Goal: Check status: Check status

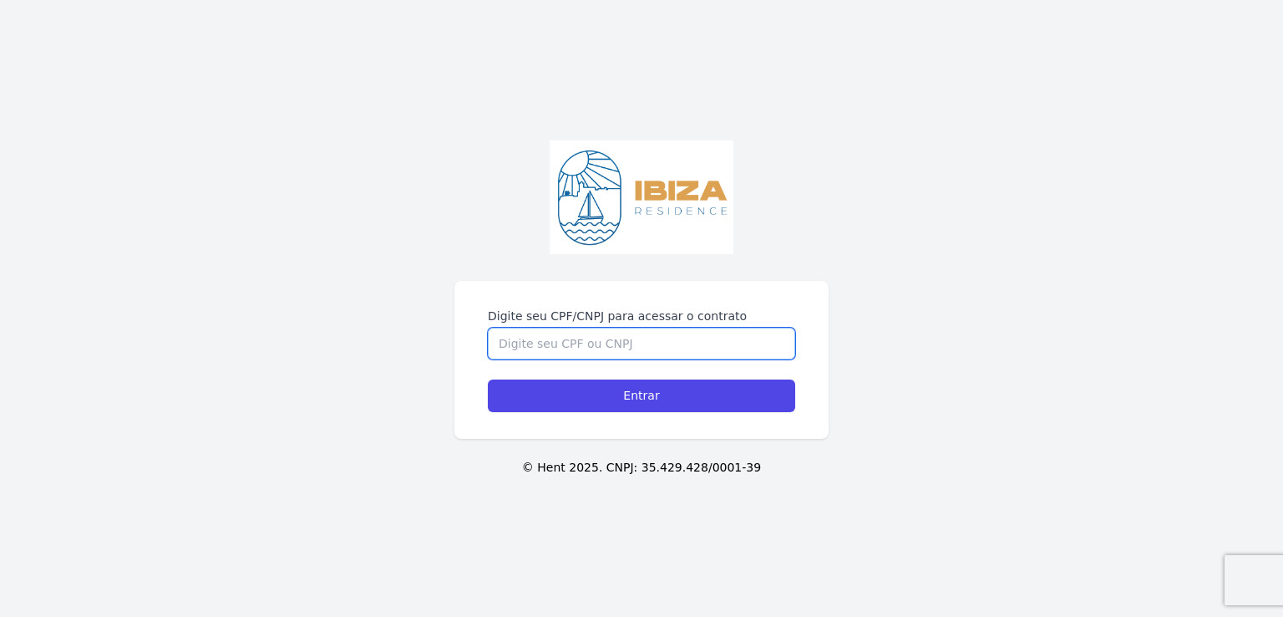
click at [627, 333] on input "Digite seu CPF/CNPJ para acessar o contrato" at bounding box center [641, 344] width 307 height 32
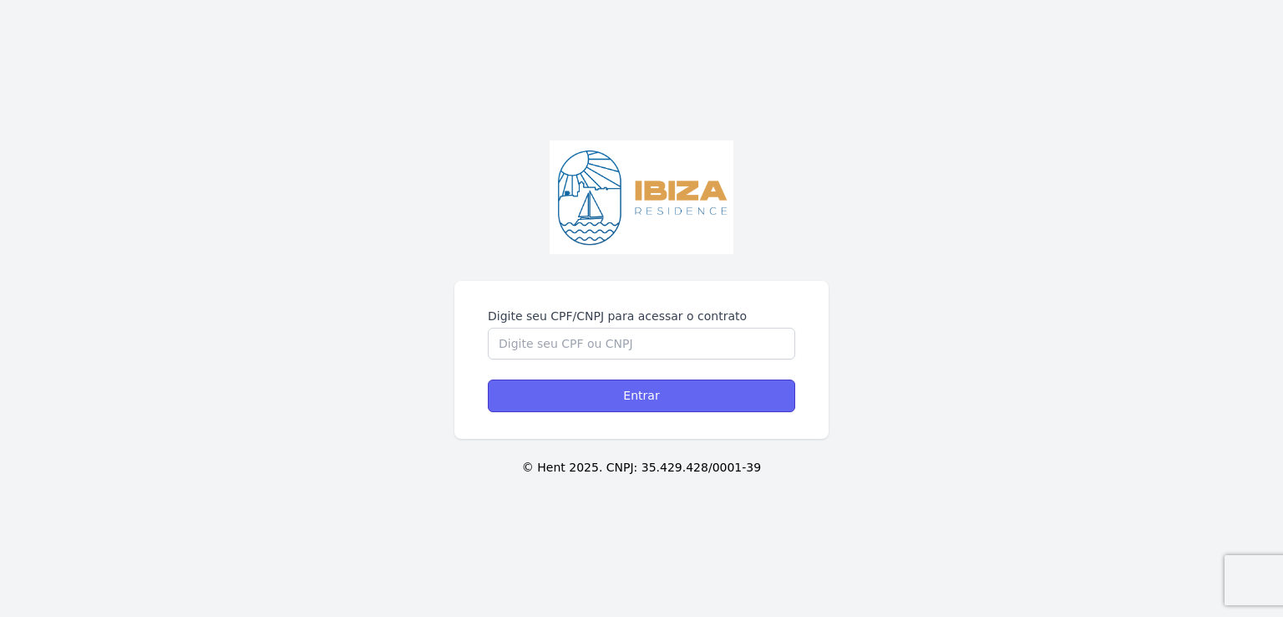
click at [713, 409] on input "Entrar" at bounding box center [641, 395] width 307 height 33
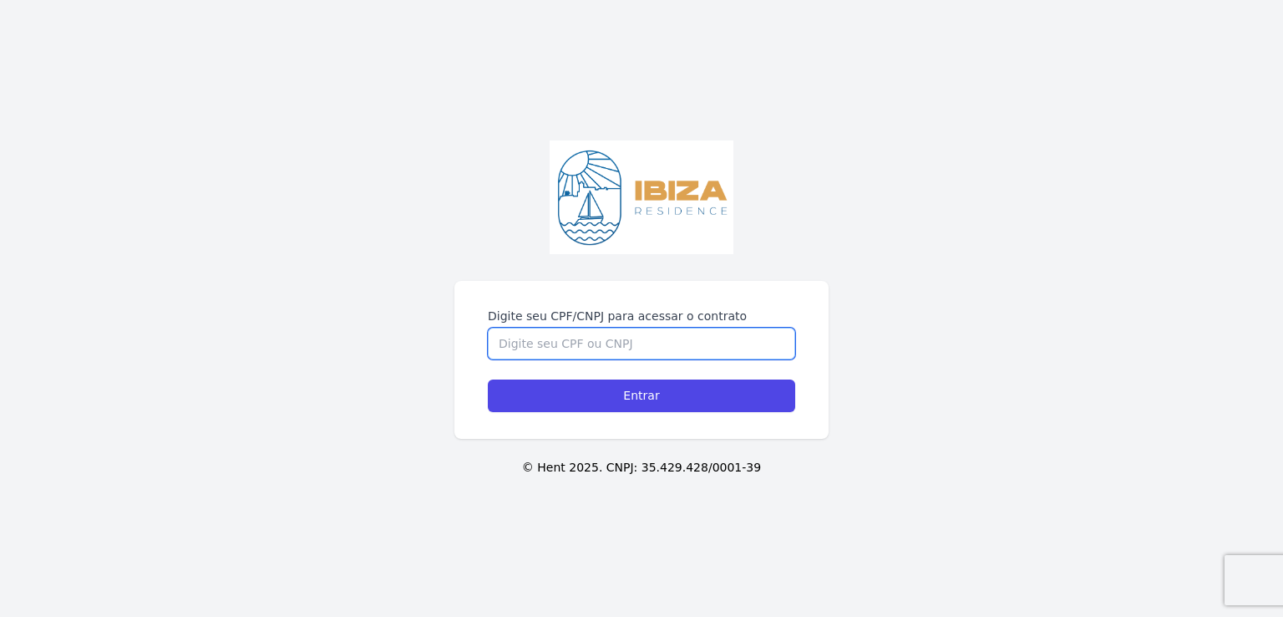
click at [602, 344] on input "Digite seu CPF/CNPJ para acessar o contrato" at bounding box center [641, 344] width 307 height 32
type input "00678561109"
click at [488, 379] on input "Entrar" at bounding box center [641, 395] width 307 height 33
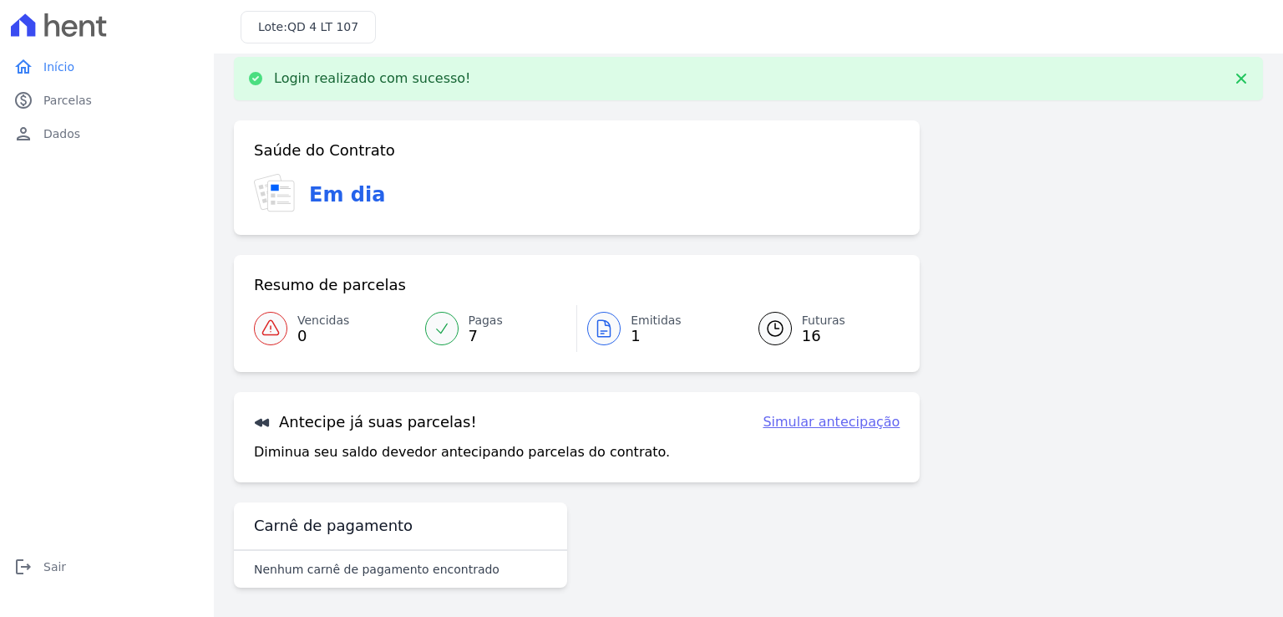
scroll to position [20, 0]
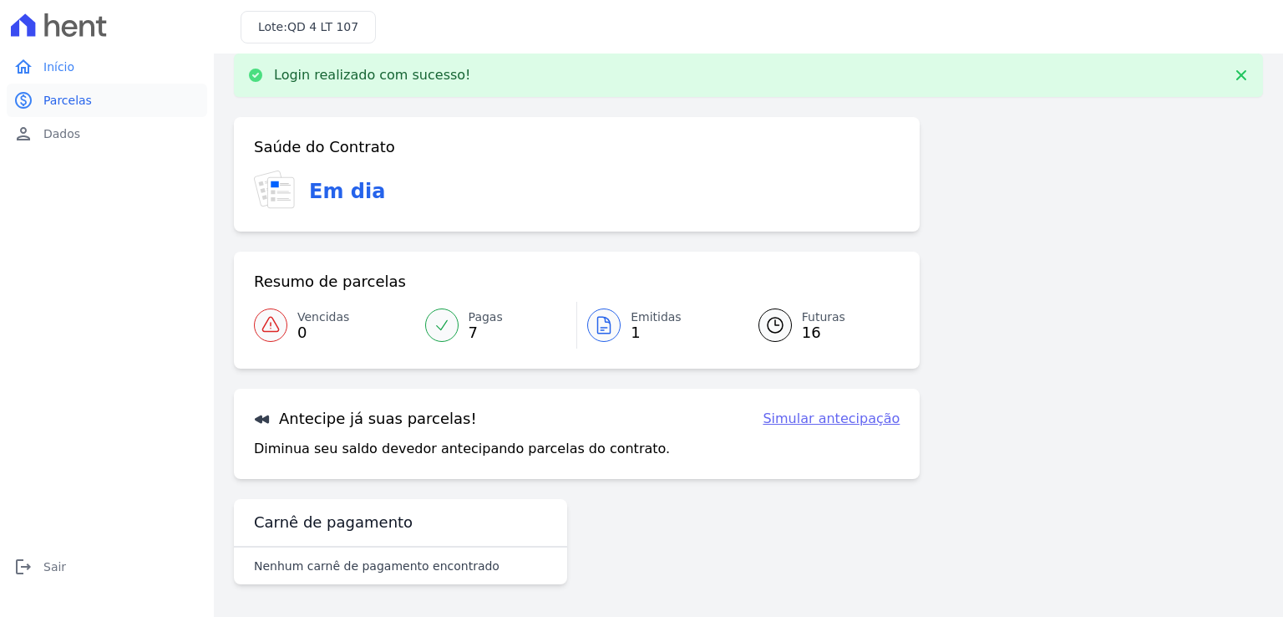
click at [119, 106] on link "paid Parcelas" at bounding box center [107, 100] width 201 height 33
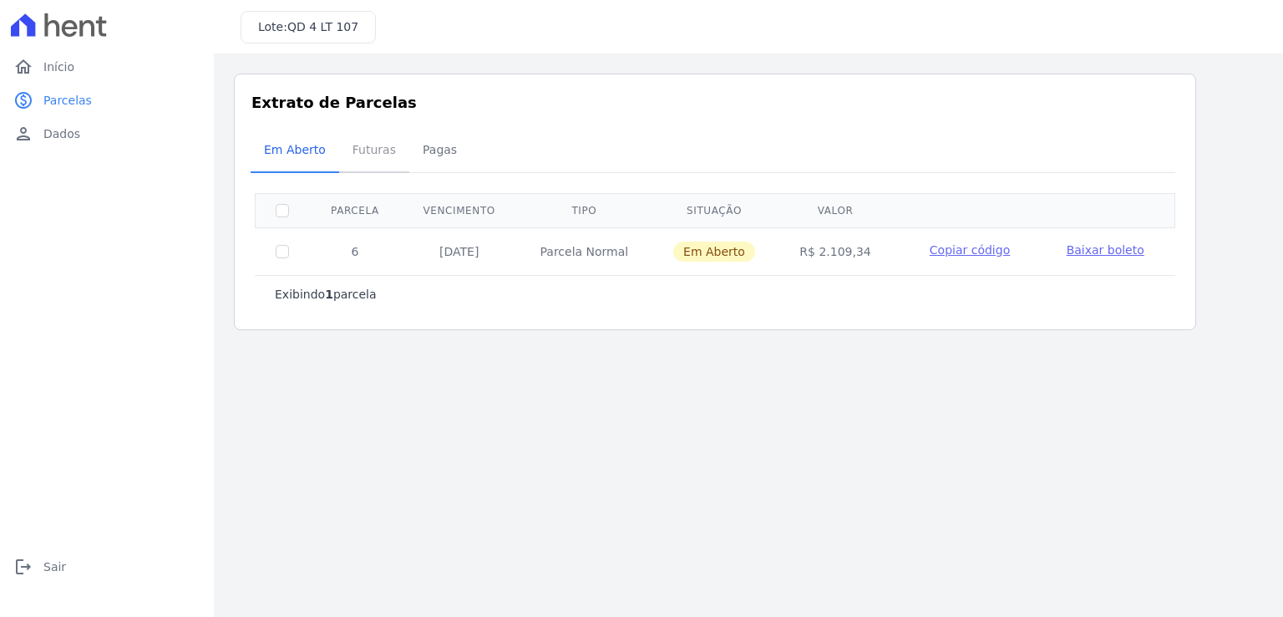
click at [373, 153] on span "Futuras" at bounding box center [374, 149] width 63 height 33
click at [413, 154] on span "Pagas" at bounding box center [440, 149] width 54 height 33
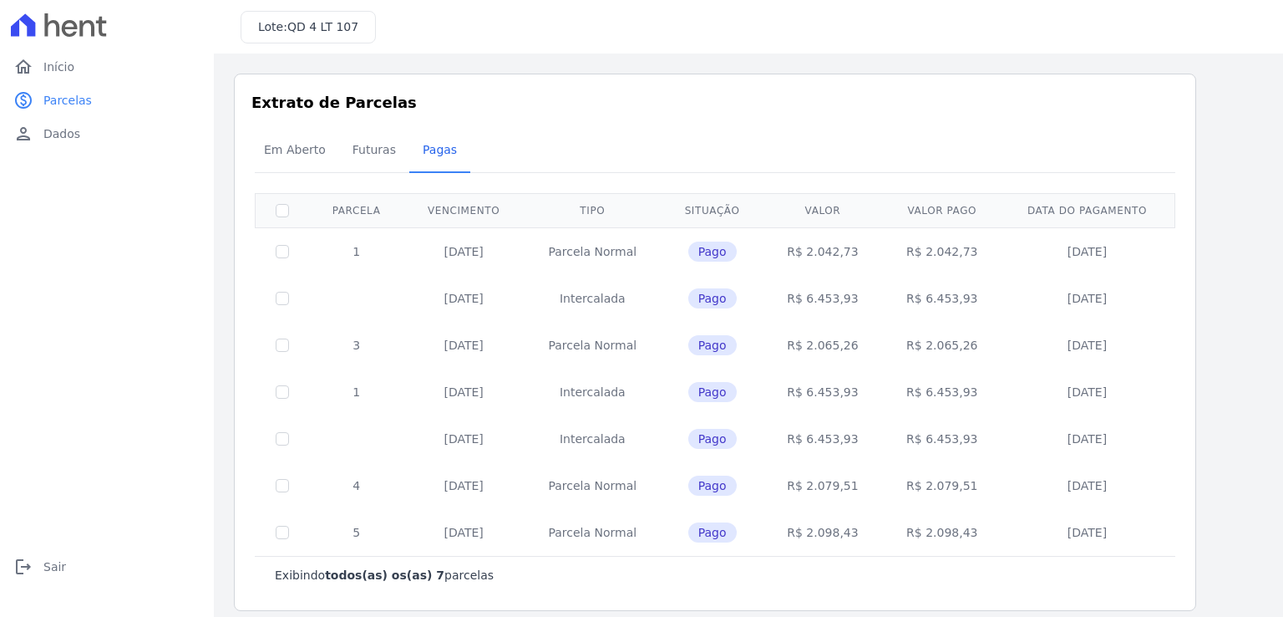
scroll to position [13, 0]
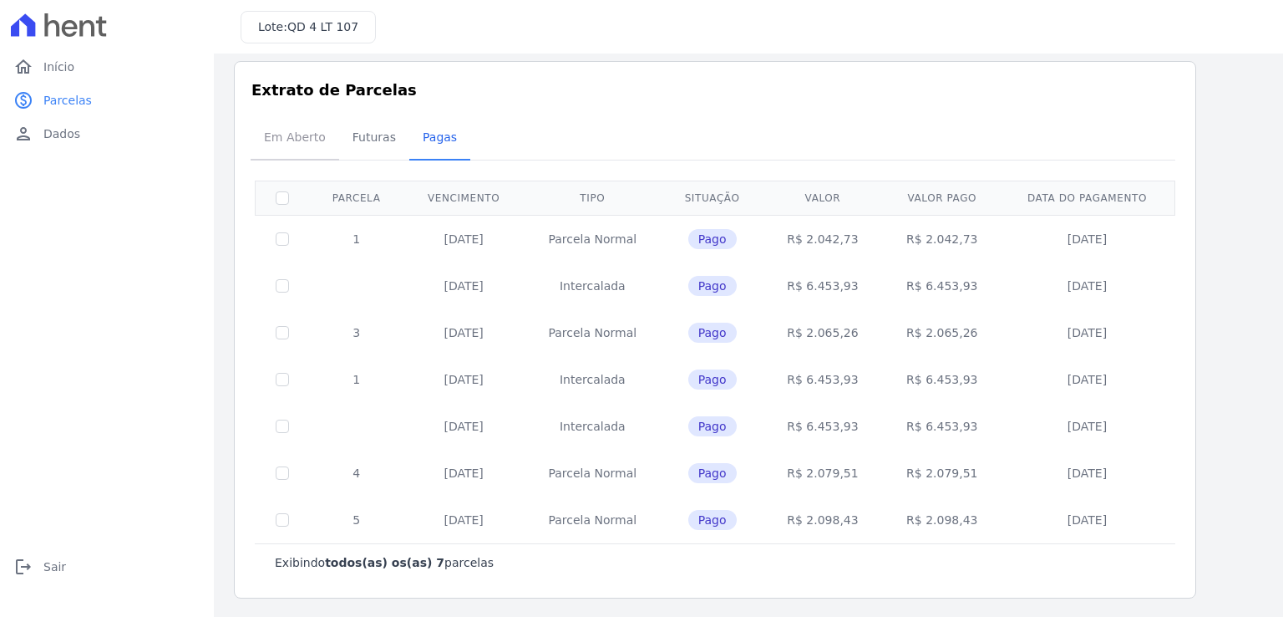
click at [269, 153] on span "Em Aberto" at bounding box center [295, 136] width 82 height 33
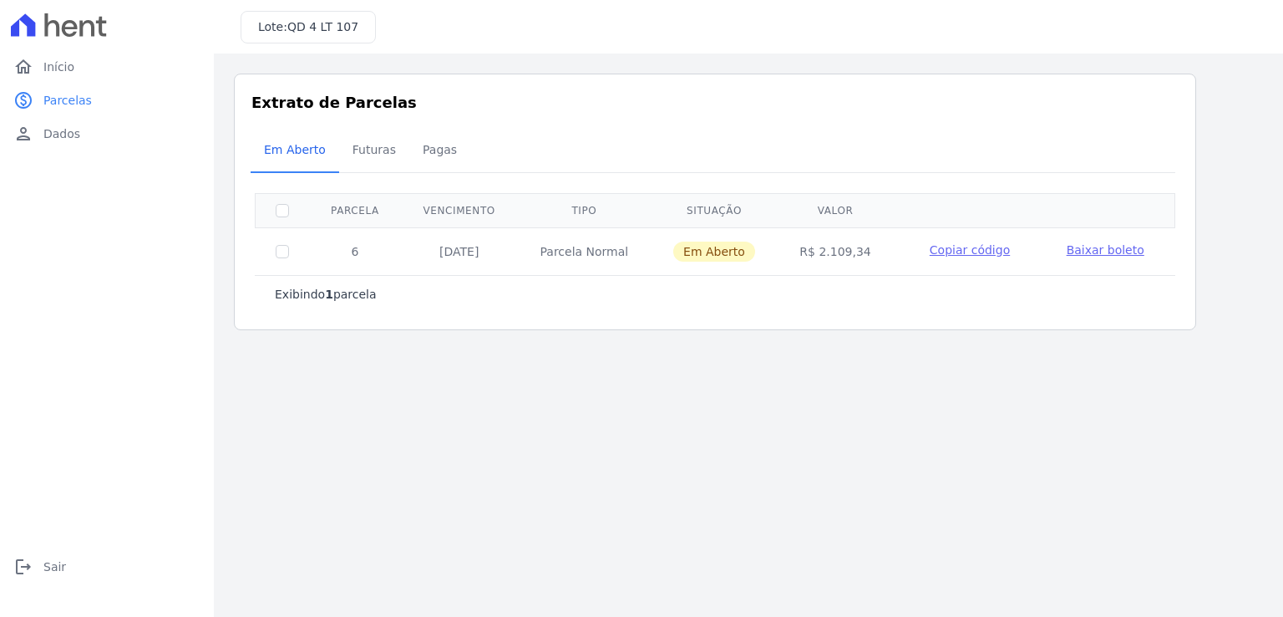
click at [1081, 256] on link "Baixar boleto" at bounding box center [1106, 249] width 78 height 17
